Goal: Navigation & Orientation: Find specific page/section

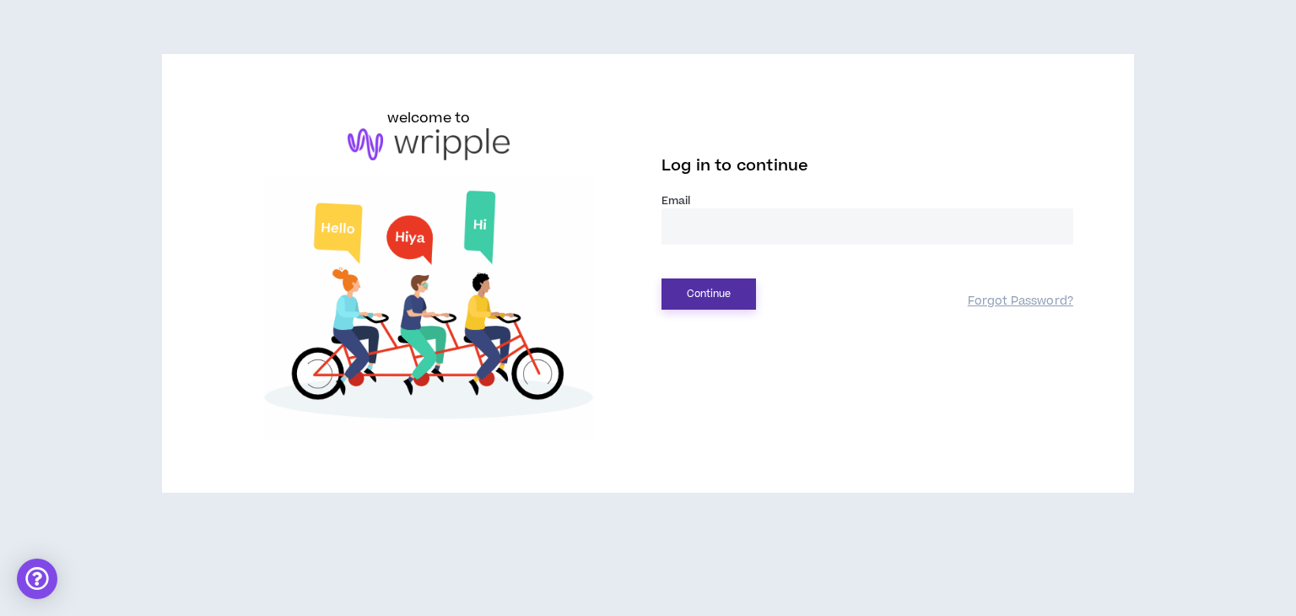
type input "**********"
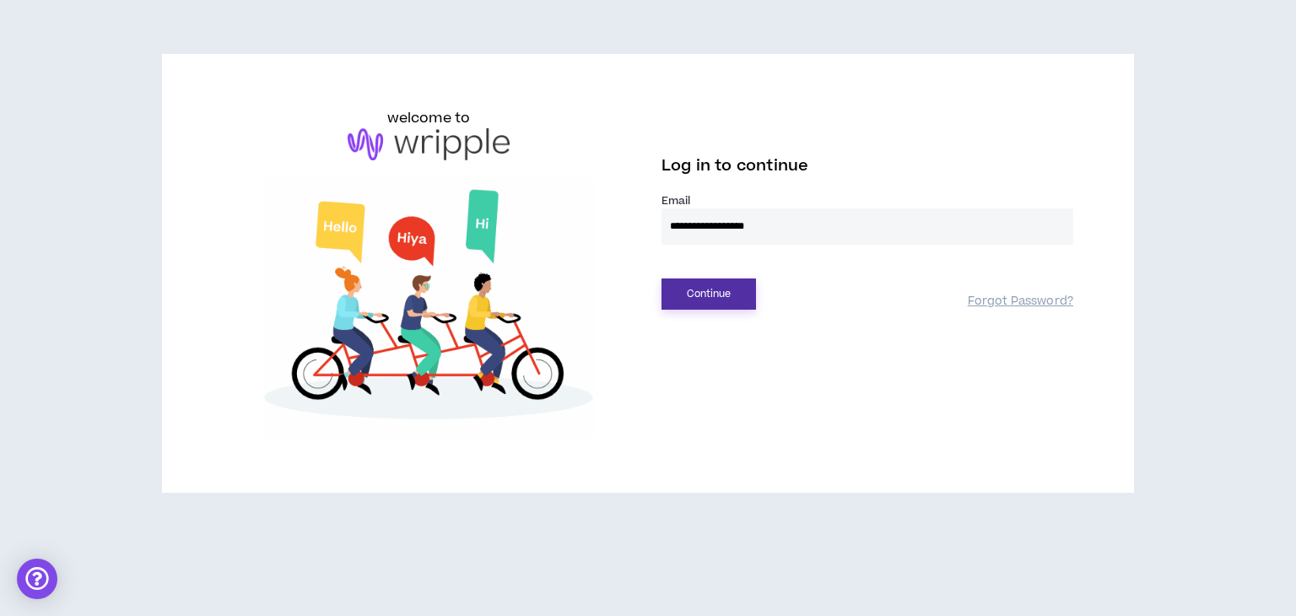
click at [730, 300] on button "Continue" at bounding box center [709, 294] width 95 height 31
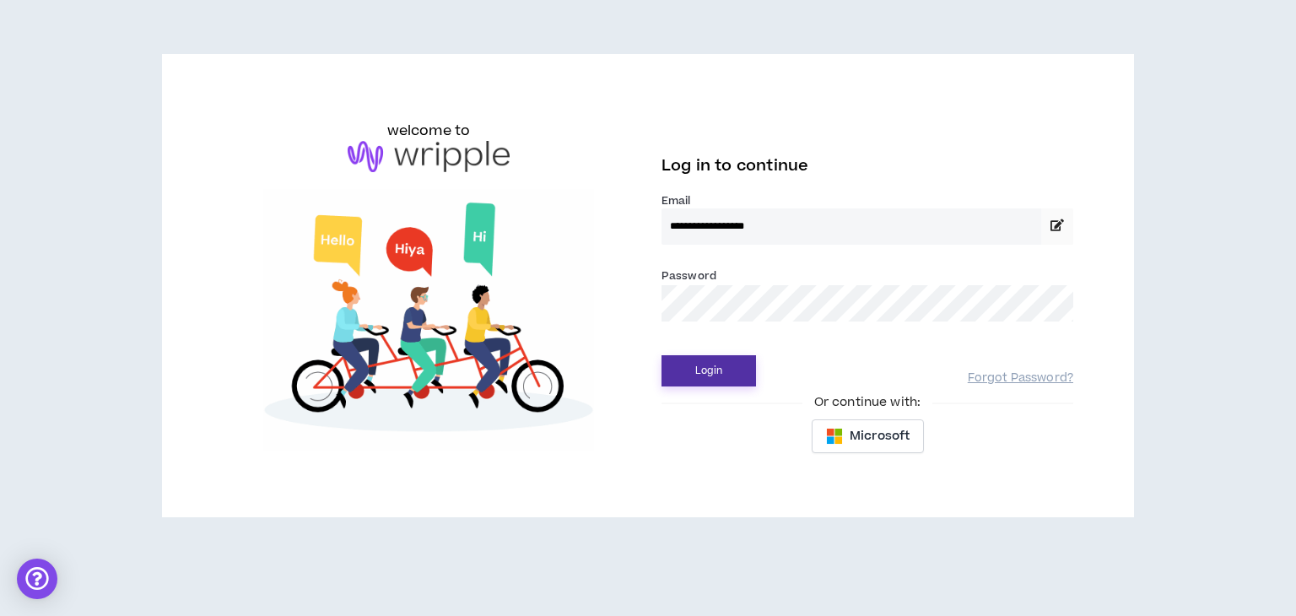
click at [698, 365] on button "Login" at bounding box center [709, 370] width 95 height 31
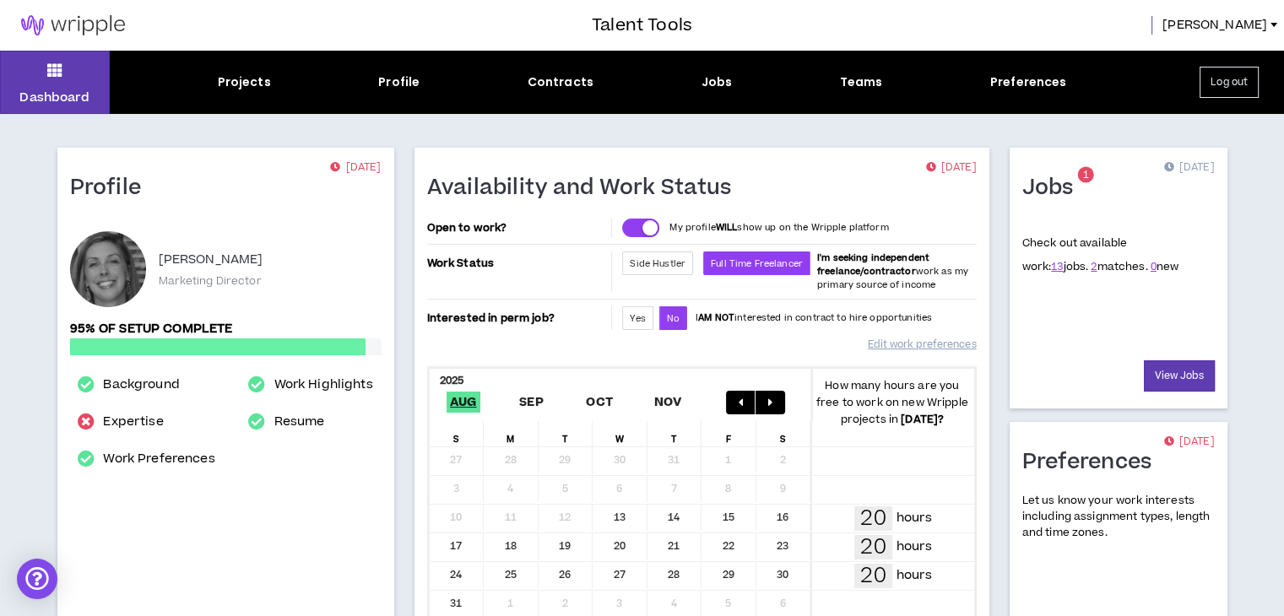
click at [717, 88] on div "Jobs" at bounding box center [716, 82] width 31 height 18
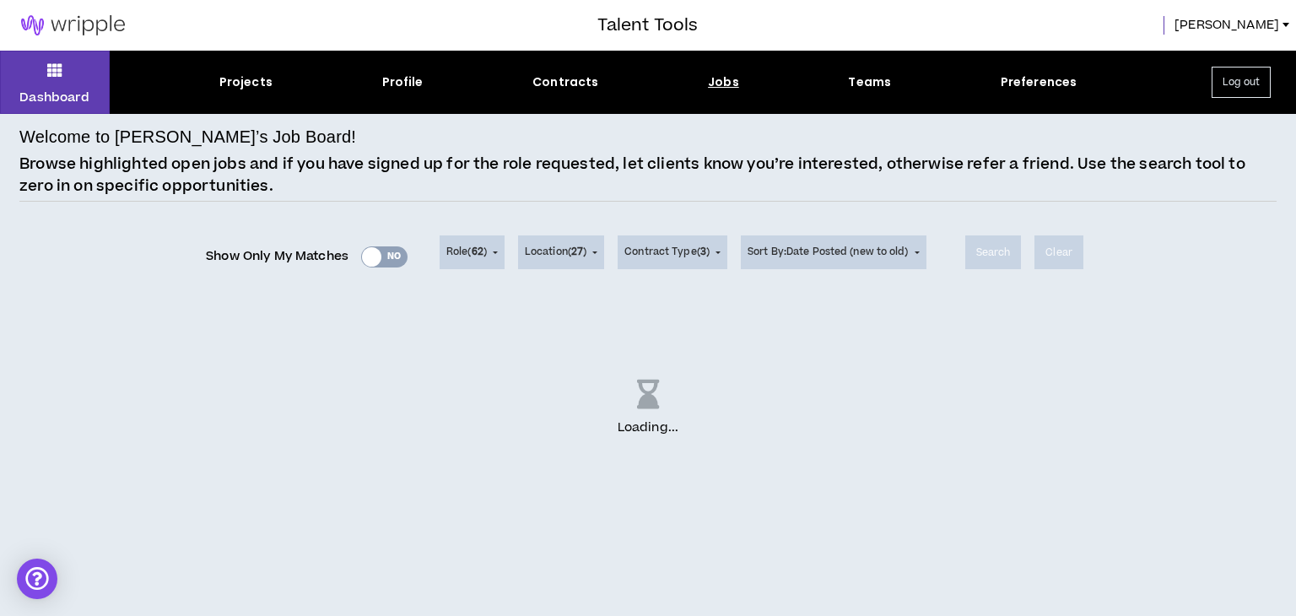
click at [250, 75] on div "Projects" at bounding box center [245, 82] width 53 height 18
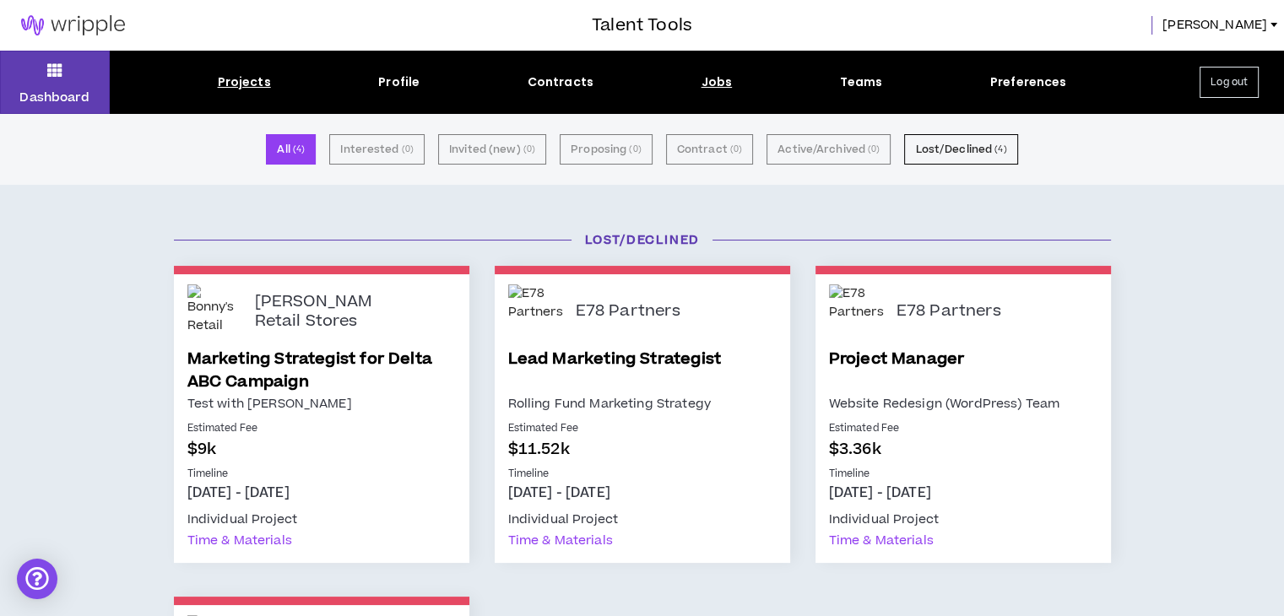
click at [721, 82] on div "Jobs" at bounding box center [716, 82] width 31 height 18
